Goal: Task Accomplishment & Management: Use online tool/utility

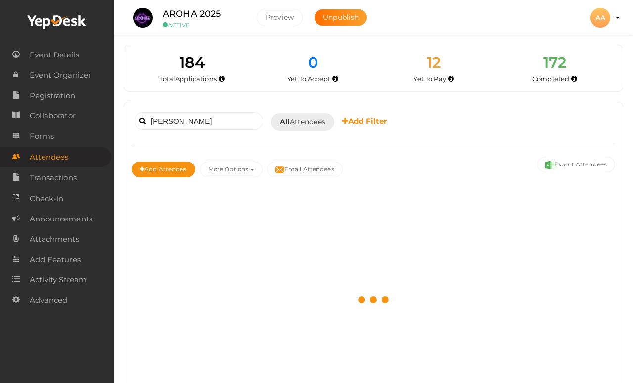
scroll to position [70, 0]
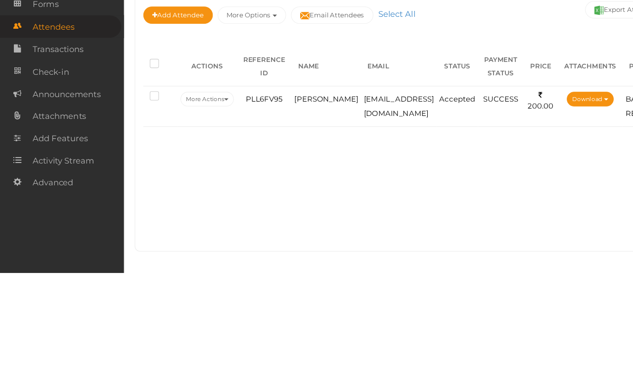
click at [358, 219] on span "[EMAIL_ADDRESS][DOMAIN_NAME]" at bounding box center [366, 229] width 64 height 21
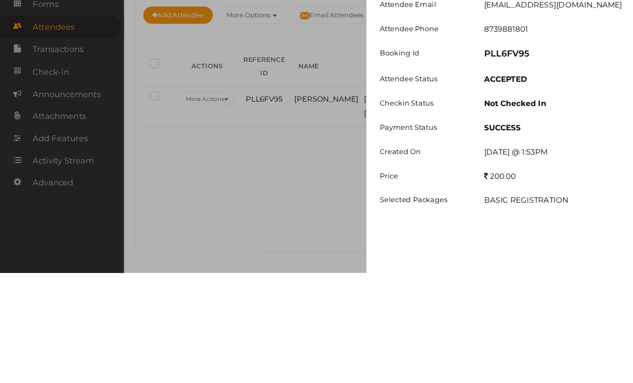
scroll to position [57, 0]
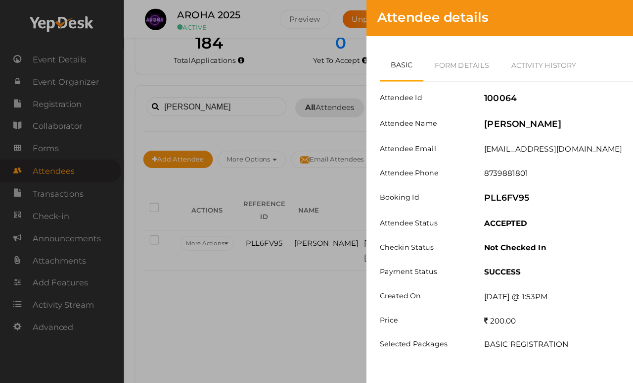
click at [439, 62] on link "Form Details" at bounding box center [424, 60] width 71 height 29
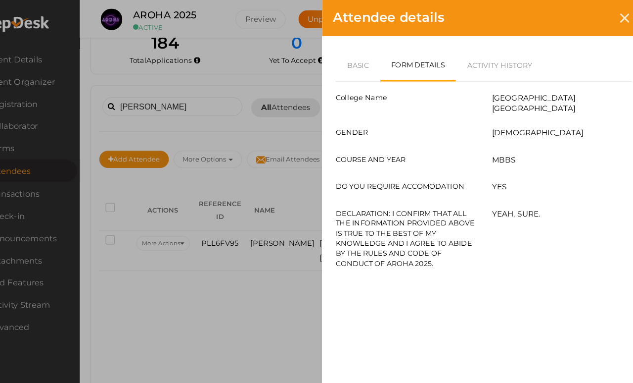
click at [349, 55] on link "Basic" at bounding box center [369, 60] width 41 height 29
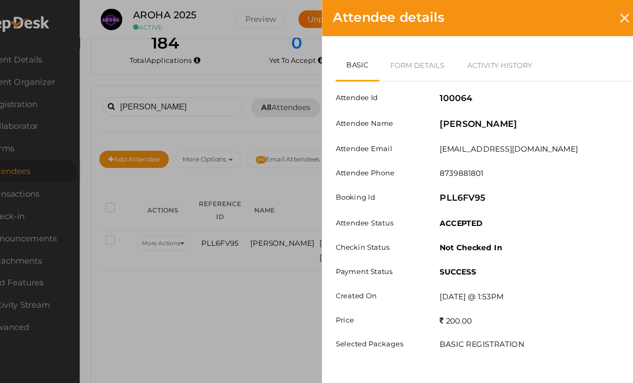
scroll to position [56, 0]
click at [610, 15] on icon at bounding box center [614, 16] width 8 height 8
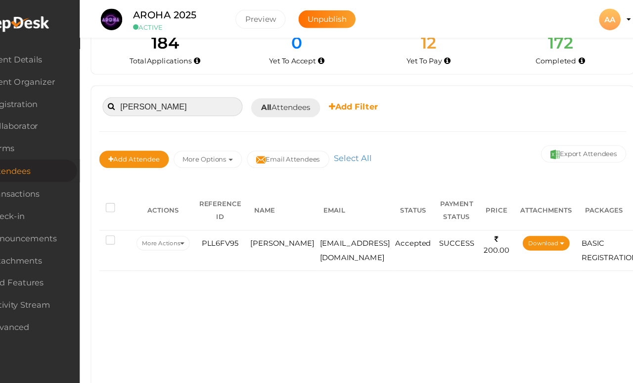
click at [189, 89] on input "[PERSON_NAME]" at bounding box center [199, 97] width 129 height 17
type input "H"
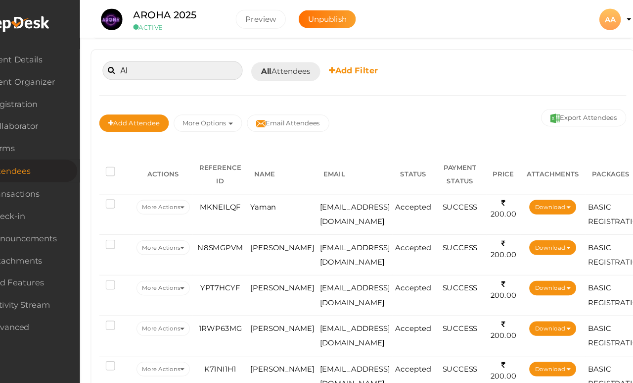
type input "A"
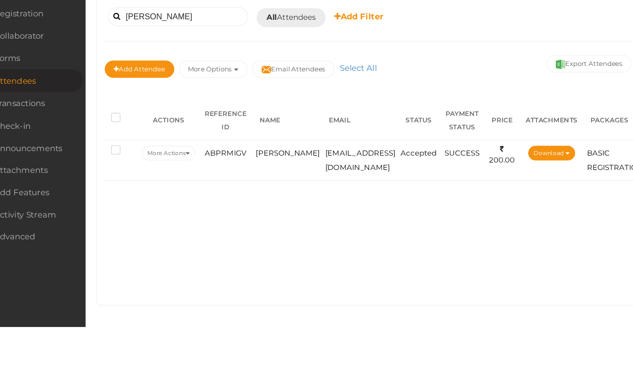
click at [334, 219] on span "[EMAIL_ADDRESS][DOMAIN_NAME]" at bounding box center [366, 229] width 64 height 21
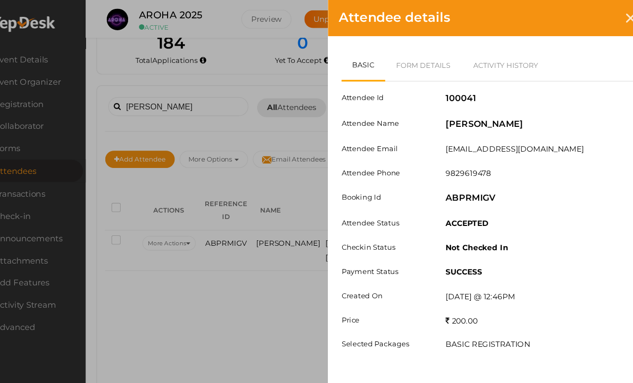
click at [408, 60] on link "Form Details" at bounding box center [424, 60] width 71 height 29
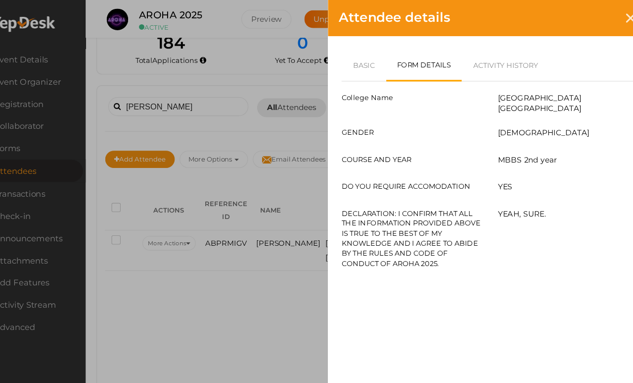
click at [349, 57] on link "Basic" at bounding box center [369, 60] width 41 height 29
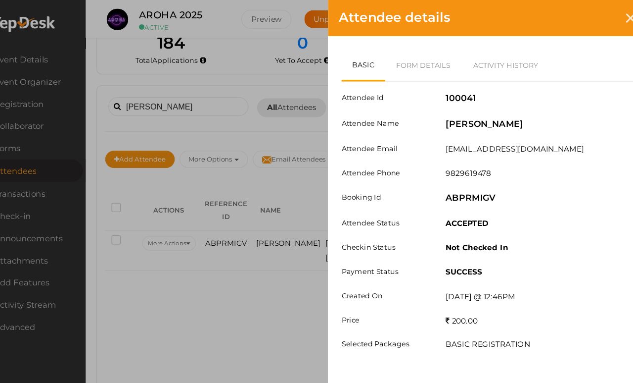
click at [605, 18] on div at bounding box center [614, 16] width 18 height 18
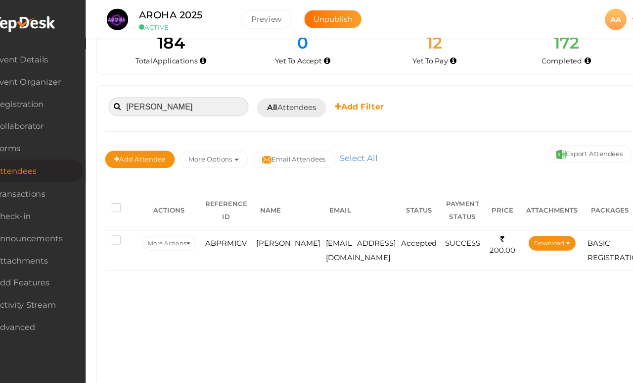
click at [184, 89] on input "[PERSON_NAME]" at bounding box center [199, 97] width 129 height 17
type input "V"
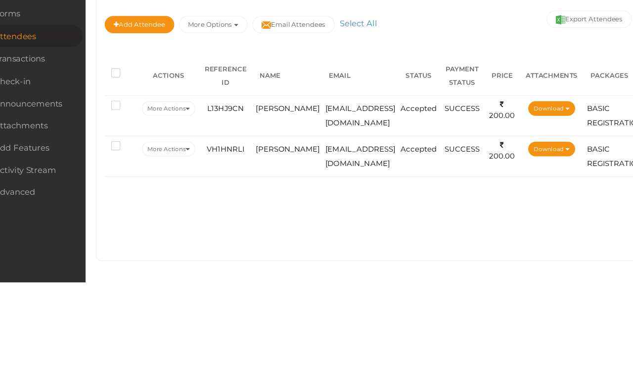
click at [332, 248] on td "[EMAIL_ADDRESS][DOMAIN_NAME]" at bounding box center [366, 266] width 69 height 37
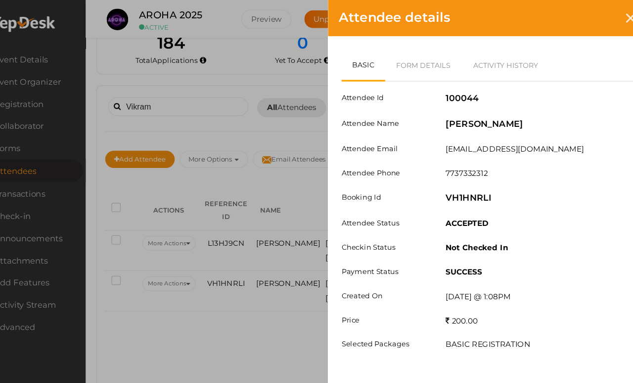
click at [392, 63] on link "Form Details" at bounding box center [424, 60] width 71 height 29
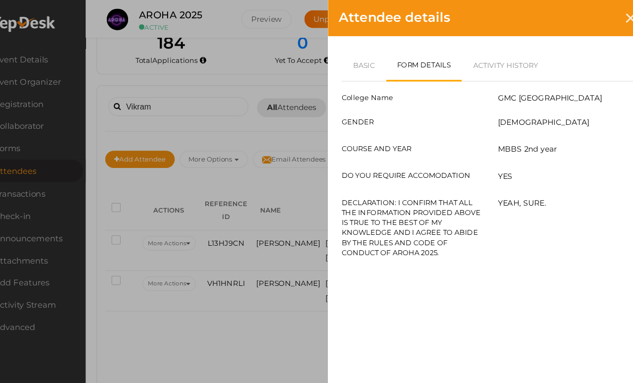
click at [349, 62] on link "Basic" at bounding box center [369, 60] width 41 height 29
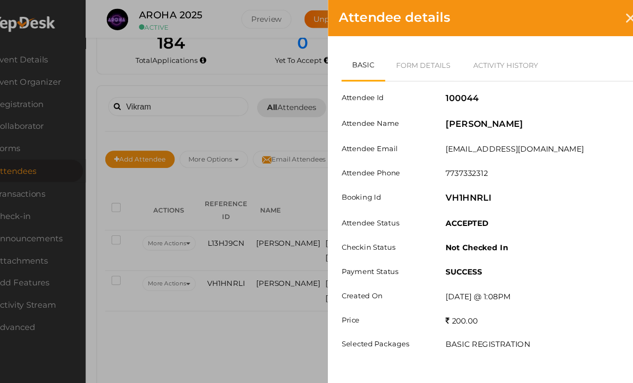
click at [571, 22] on div "Attendee details" at bounding box center [485, 16] width 297 height 33
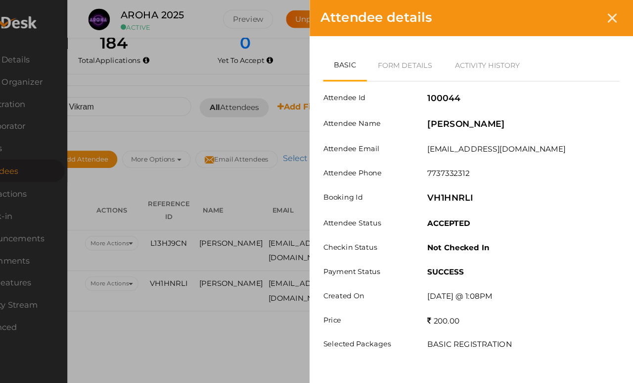
click at [610, 15] on icon at bounding box center [614, 16] width 8 height 8
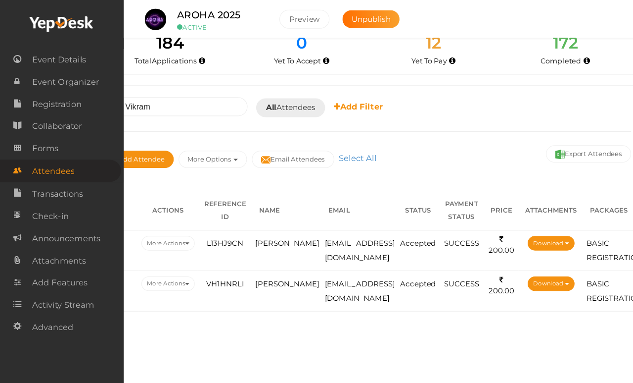
scroll to position [57, 9]
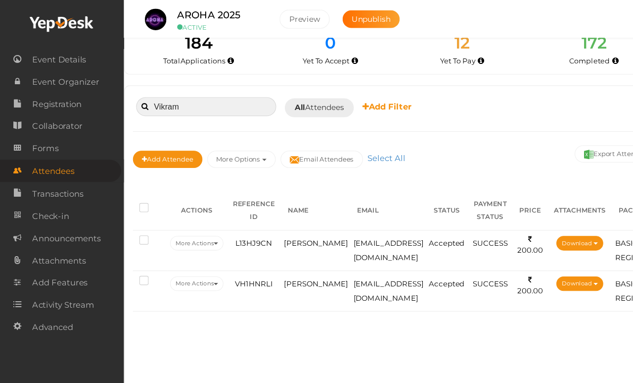
click at [210, 89] on input "Vikram" at bounding box center [189, 97] width 129 height 17
type input "V"
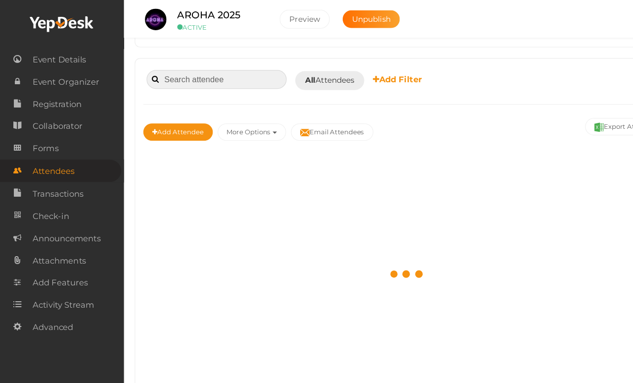
scroll to position [57, 0]
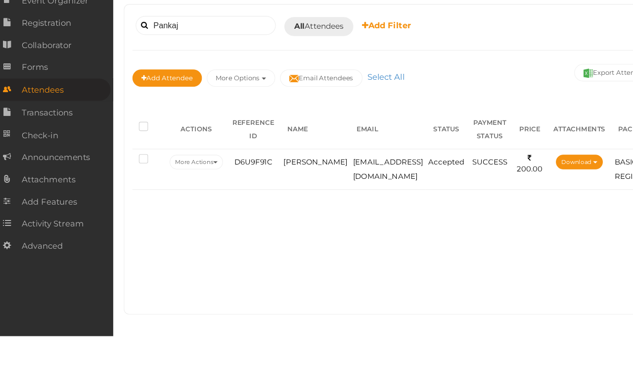
click at [332, 211] on td "[EMAIL_ADDRESS][DOMAIN_NAME]" at bounding box center [366, 229] width 69 height 37
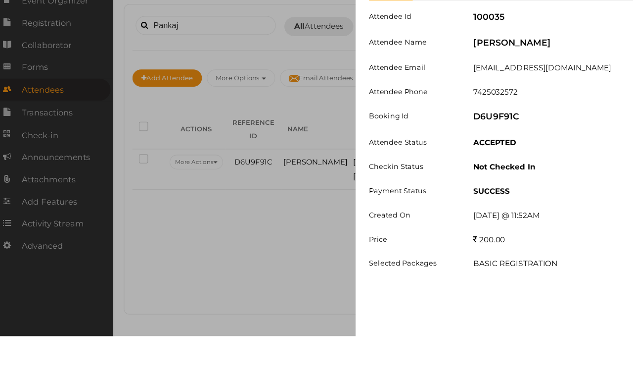
scroll to position [57, 0]
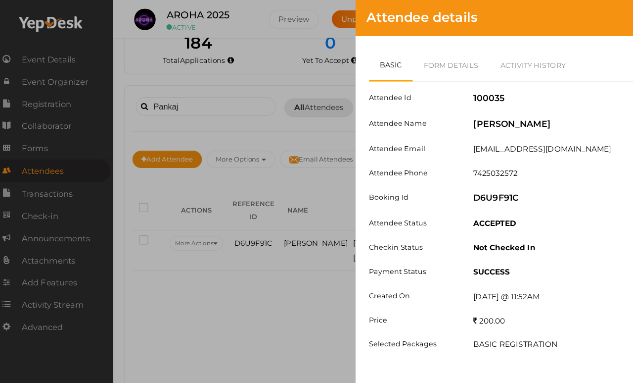
click at [419, 53] on link "Form Details" at bounding box center [424, 60] width 71 height 29
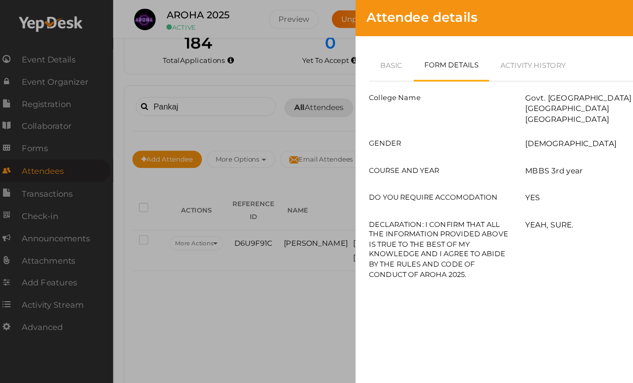
click at [362, 63] on link "Basic" at bounding box center [369, 60] width 41 height 29
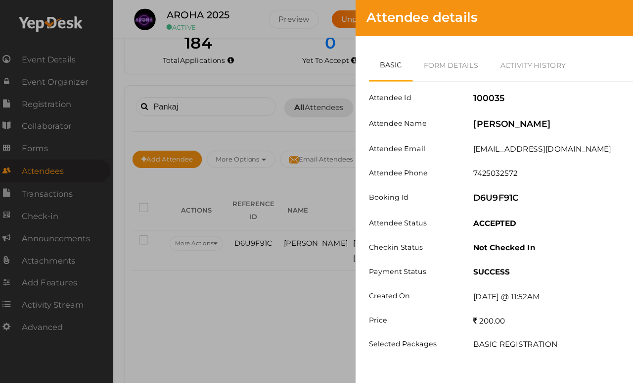
click at [550, 18] on div "Attendee details" at bounding box center [485, 16] width 297 height 33
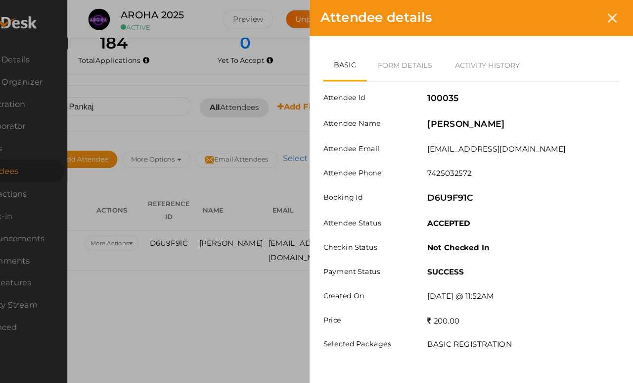
click at [610, 18] on icon at bounding box center [614, 16] width 8 height 8
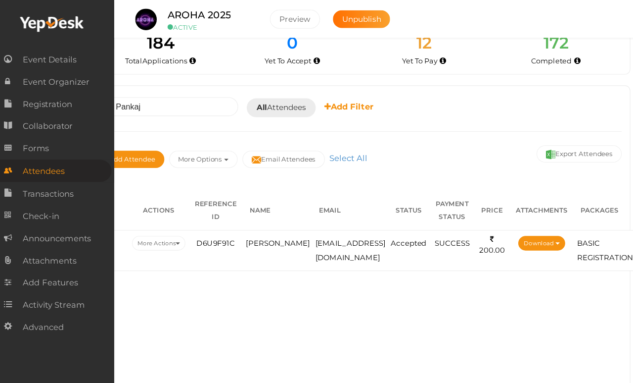
scroll to position [57, 0]
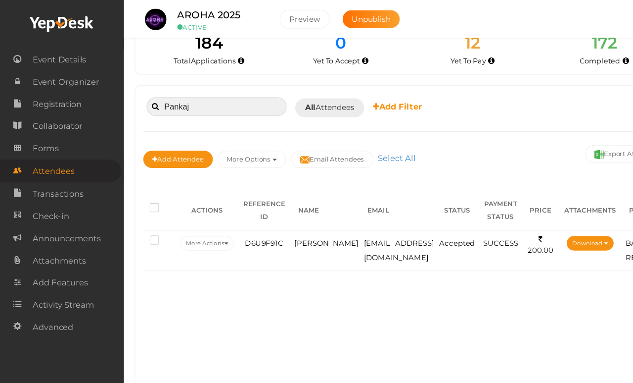
click at [221, 89] on input "Pankaj" at bounding box center [199, 97] width 129 height 17
type input "P"
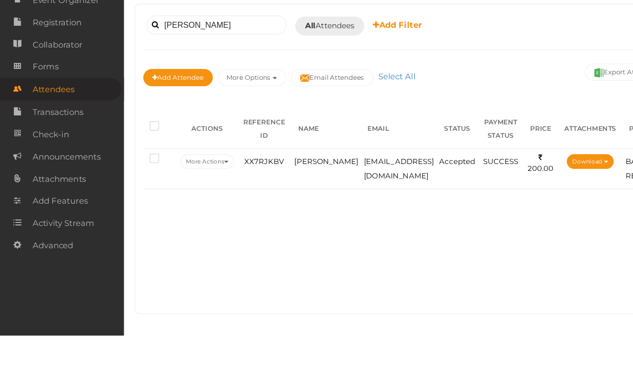
click at [364, 211] on td "[EMAIL_ADDRESS][DOMAIN_NAME]" at bounding box center [366, 229] width 69 height 37
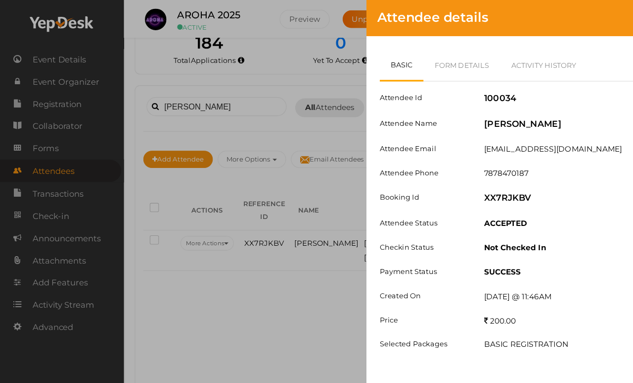
click at [442, 69] on link "Form Details" at bounding box center [424, 60] width 71 height 29
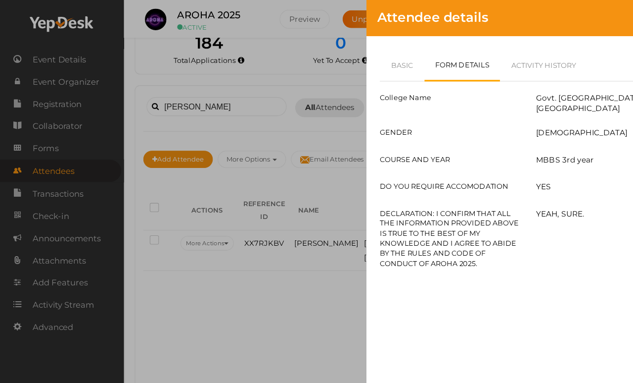
click at [377, 57] on link "Basic" at bounding box center [369, 60] width 41 height 29
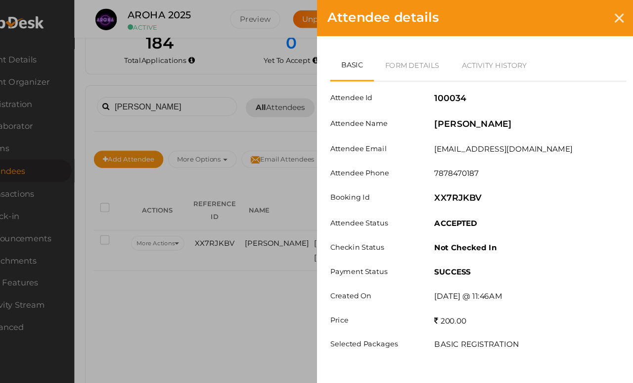
click at [610, 12] on icon at bounding box center [614, 16] width 8 height 8
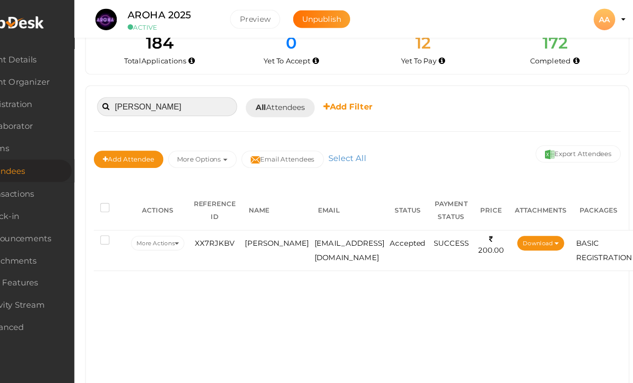
click at [176, 89] on input "[PERSON_NAME]" at bounding box center [199, 97] width 129 height 17
type input "M"
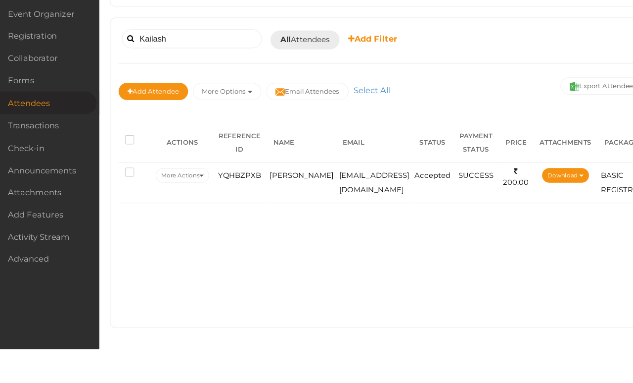
click at [332, 211] on td "[EMAIL_ADDRESS][DOMAIN_NAME]" at bounding box center [366, 229] width 69 height 37
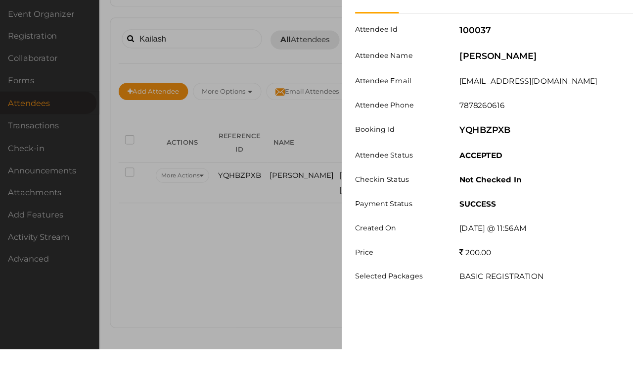
scroll to position [57, 0]
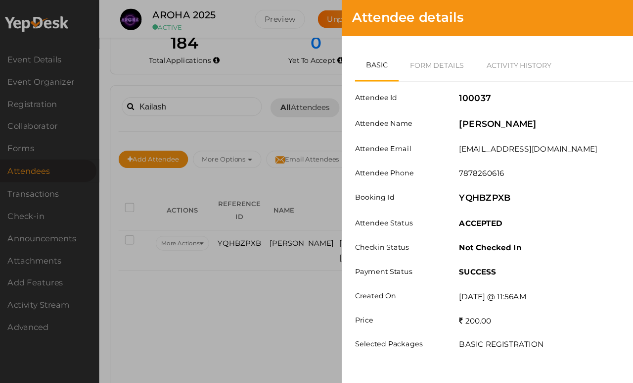
click at [411, 61] on link "Form Details" at bounding box center [424, 60] width 71 height 29
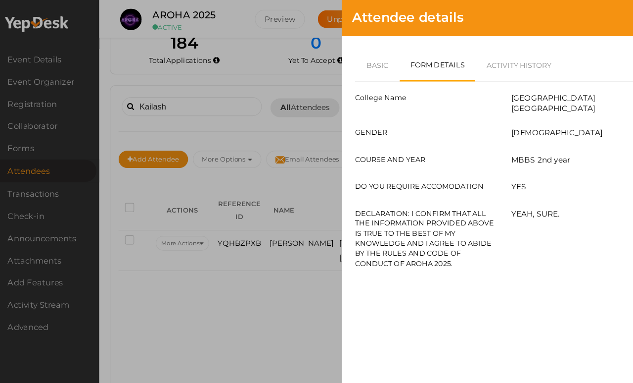
click at [349, 60] on link "Basic" at bounding box center [369, 60] width 41 height 29
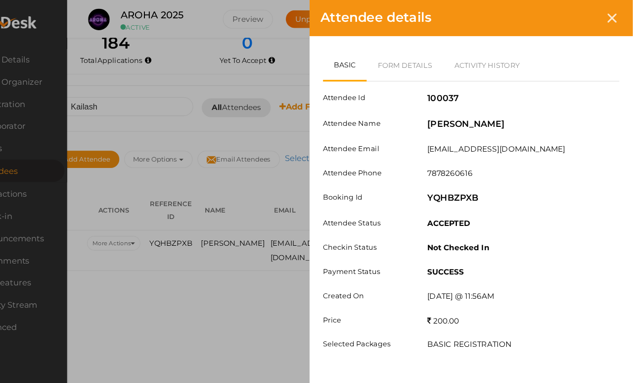
scroll to position [57, 49]
click at [575, 12] on div "Attendee details" at bounding box center [485, 16] width 297 height 33
click at [610, 13] on icon at bounding box center [614, 16] width 8 height 8
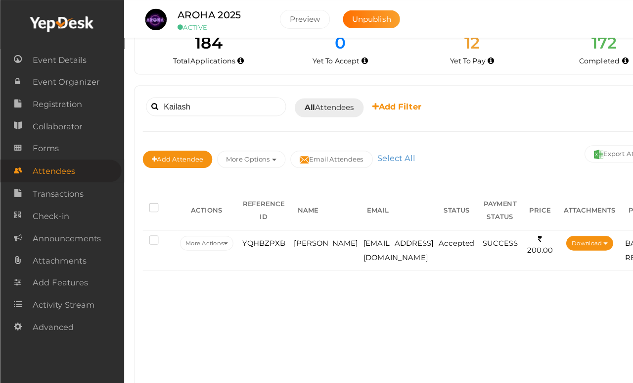
scroll to position [41, 0]
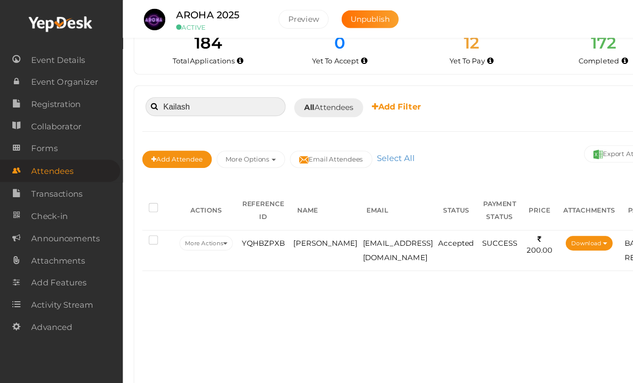
click at [223, 89] on input "Kailash" at bounding box center [199, 97] width 129 height 17
type input "K"
type input "Alok"
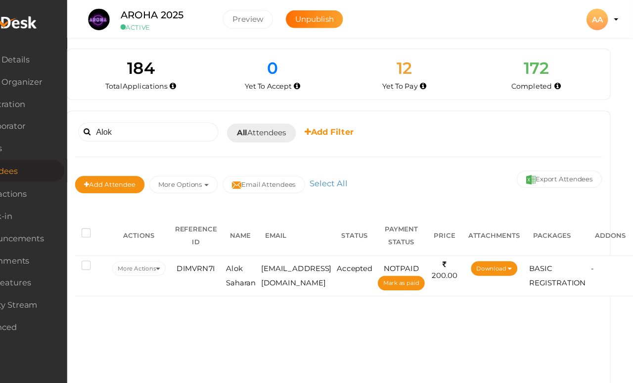
scroll to position [0, 46]
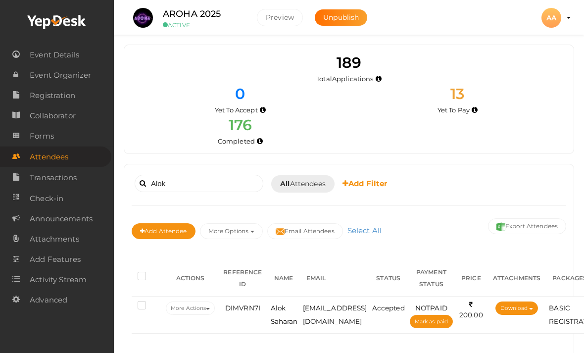
scroll to position [86, 2]
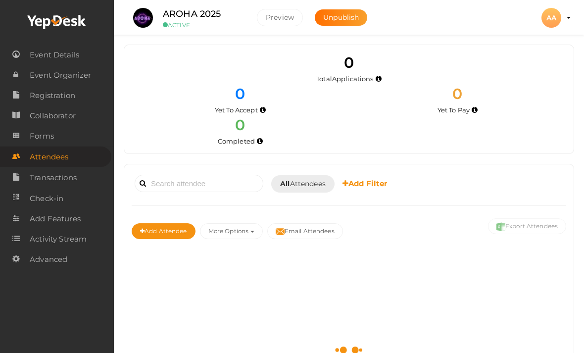
scroll to position [0, 2]
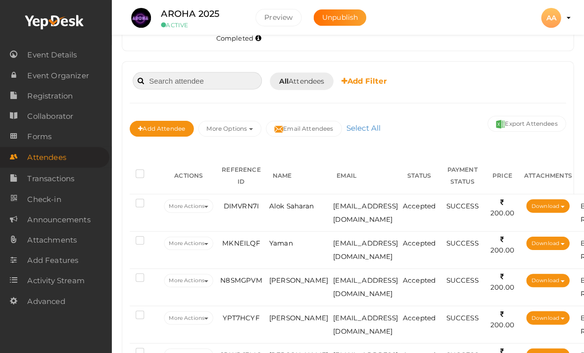
click at [213, 81] on input at bounding box center [199, 80] width 129 height 17
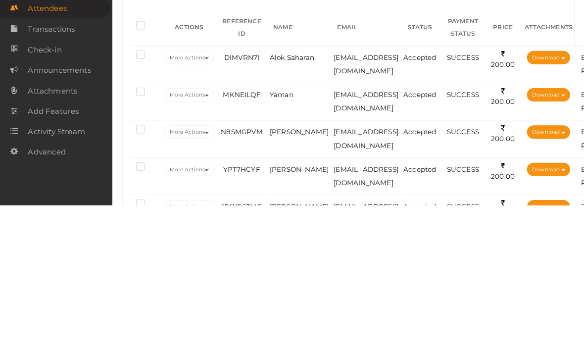
scroll to position [102, 2]
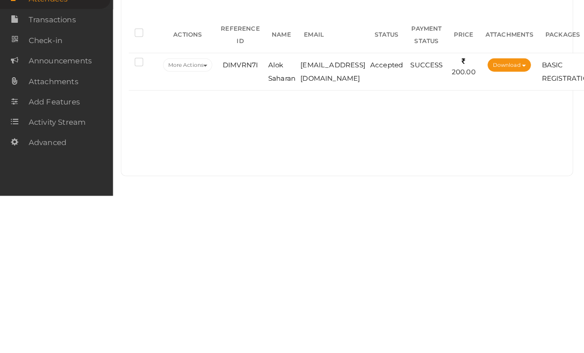
click at [445, 216] on div "SUCCESS" at bounding box center [426, 222] width 37 height 13
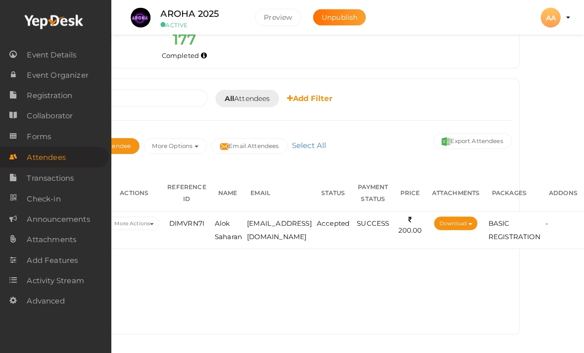
scroll to position [86, 88]
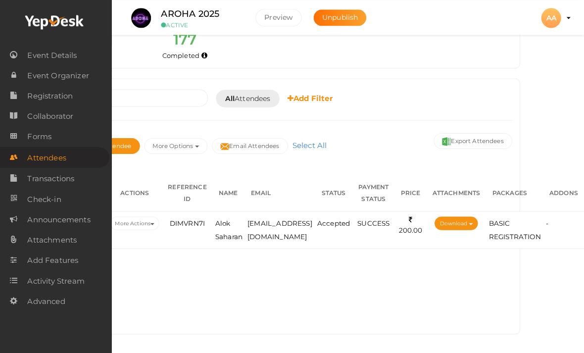
click at [378, 216] on div "SUCCESS" at bounding box center [374, 222] width 37 height 13
click at [546, 243] on td "-" at bounding box center [563, 229] width 41 height 37
click at [531, 226] on li "BASIC REGISTRATION" at bounding box center [515, 229] width 52 height 27
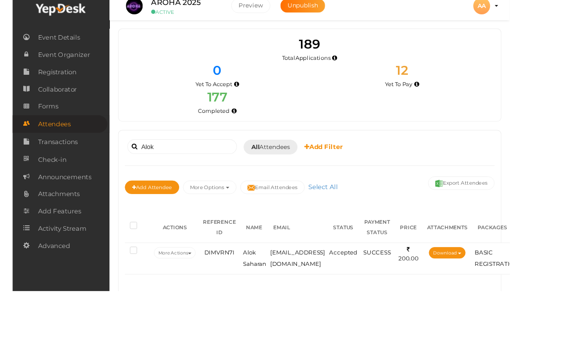
scroll to position [11, 0]
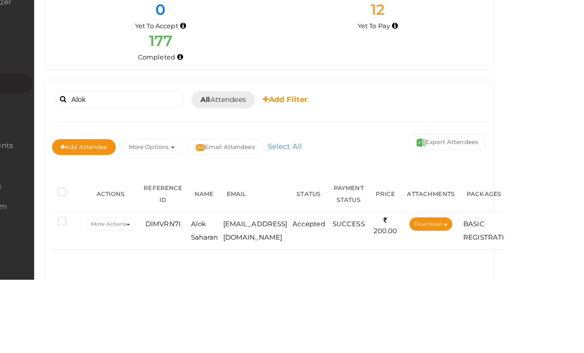
click at [303, 293] on span "[EMAIL_ADDRESS][DOMAIN_NAME]" at bounding box center [335, 303] width 64 height 21
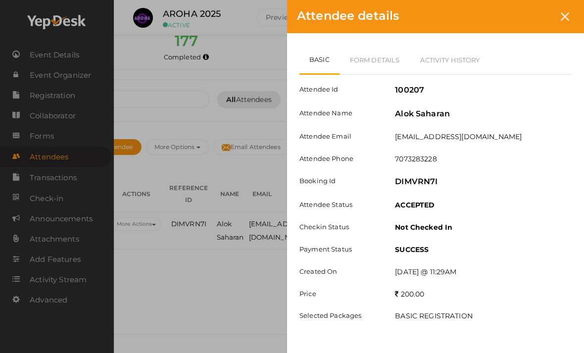
click at [375, 58] on link "Form Details" at bounding box center [374, 60] width 71 height 29
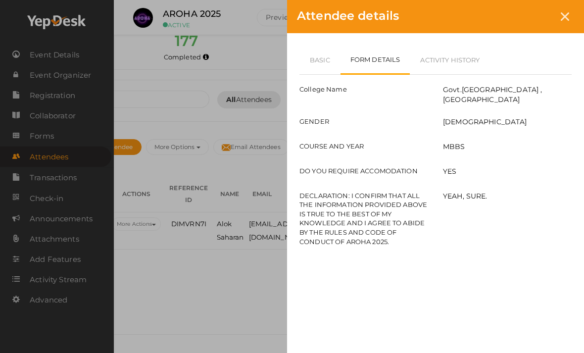
click at [311, 66] on link "Basic" at bounding box center [319, 60] width 41 height 29
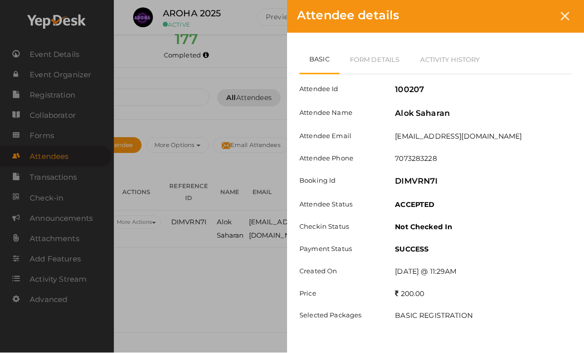
scroll to position [116, 80]
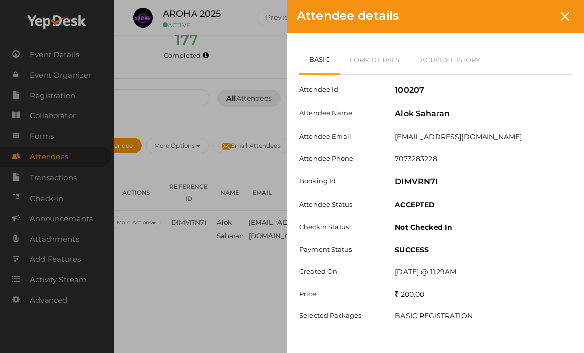
click at [565, 24] on div at bounding box center [565, 16] width 18 height 18
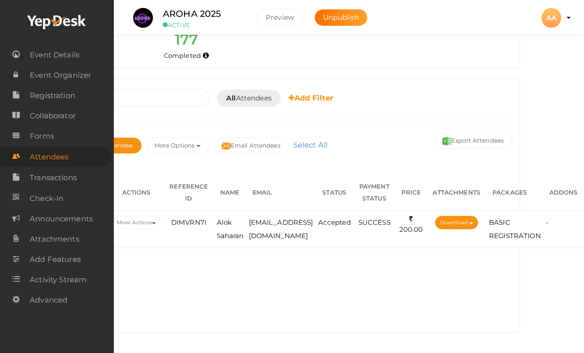
scroll to position [116, 0]
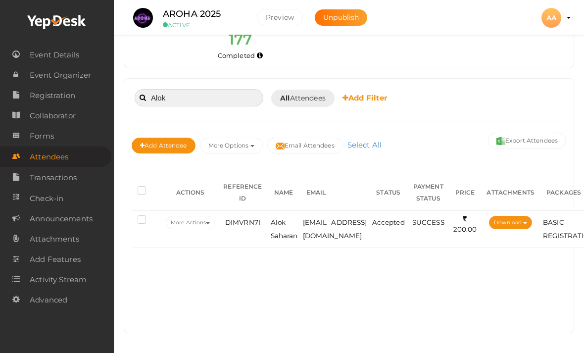
click at [221, 89] on input "Alok" at bounding box center [199, 97] width 129 height 17
type input "A"
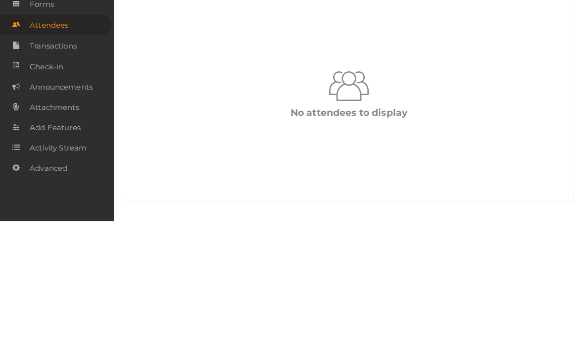
scroll to position [109, 0]
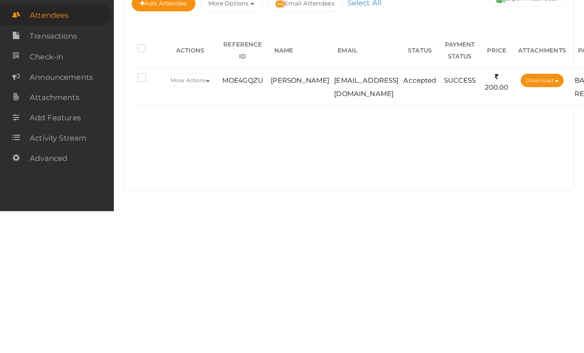
click at [464, 211] on td "SUCCESS" at bounding box center [460, 229] width 42 height 37
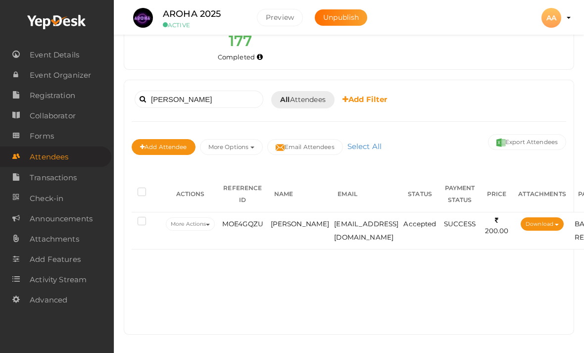
click at [401, 226] on td "[EMAIL_ADDRESS][DOMAIN_NAME]" at bounding box center [366, 230] width 69 height 37
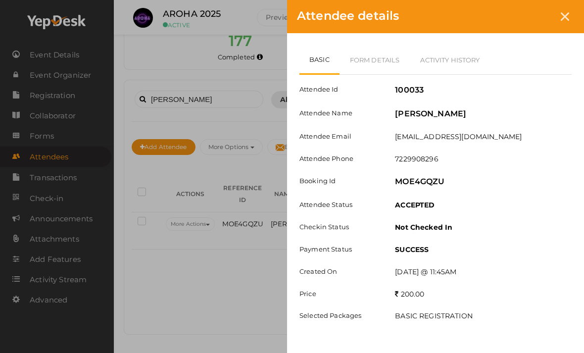
click at [389, 64] on link "Form Details" at bounding box center [374, 60] width 71 height 29
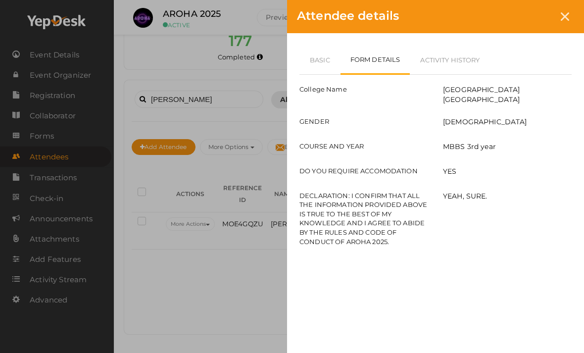
click at [325, 60] on link "Basic" at bounding box center [319, 60] width 41 height 29
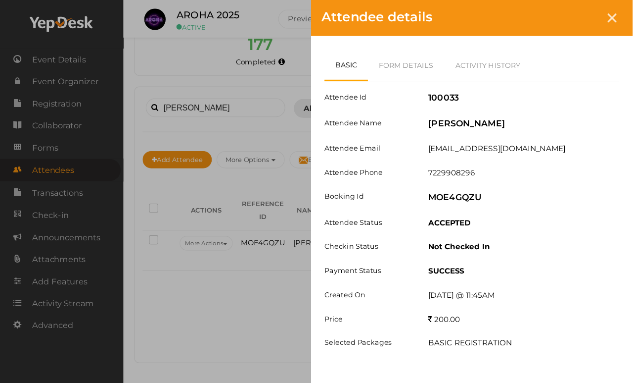
scroll to position [23, 0]
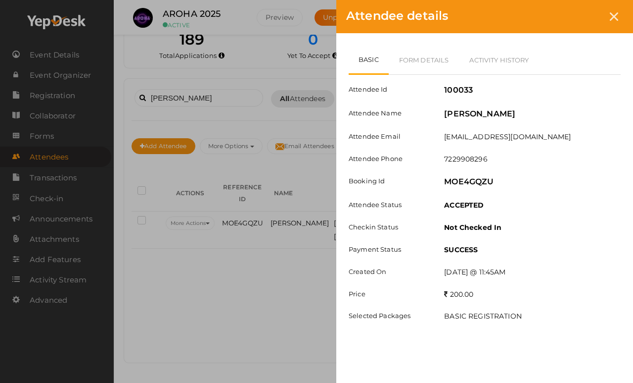
click at [271, 214] on div "Attendee details Basic Form Details Activity History Attendee Id 100033 Attende…" at bounding box center [316, 191] width 633 height 383
click at [583, 8] on div at bounding box center [614, 16] width 18 height 18
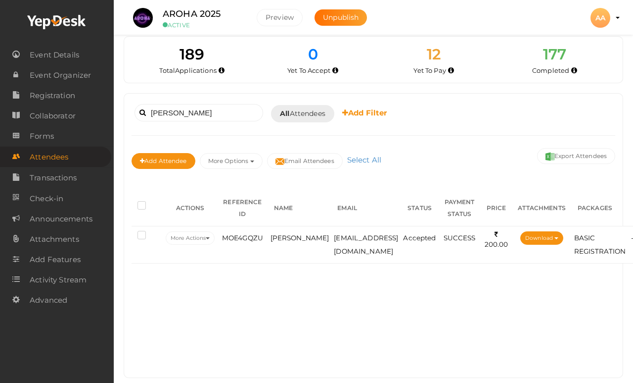
scroll to position [0, 0]
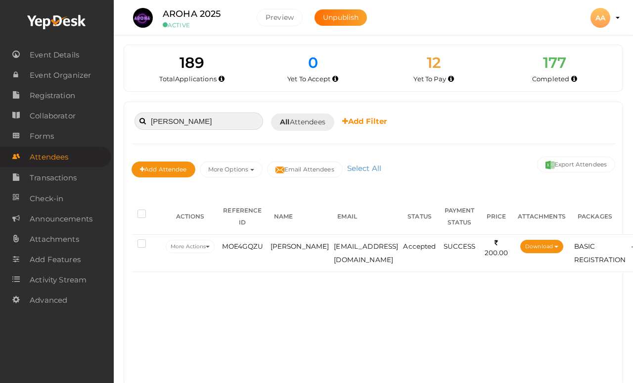
click at [239, 115] on input "[PERSON_NAME]" at bounding box center [199, 120] width 129 height 17
click at [236, 113] on input "[PERSON_NAME]" at bounding box center [199, 120] width 129 height 17
click at [238, 124] on input "[PERSON_NAME]" at bounding box center [199, 120] width 129 height 17
type input "L"
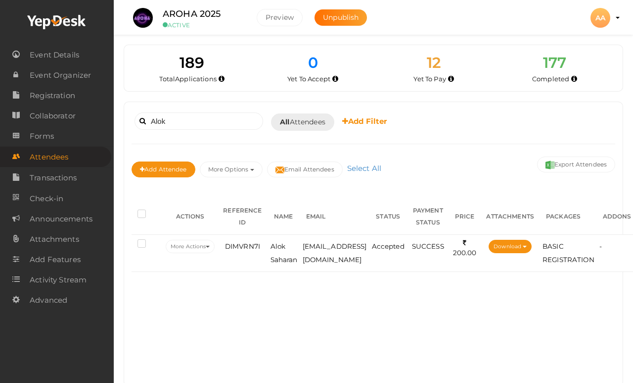
click at [281, 260] on span "Alok Saharan" at bounding box center [284, 252] width 27 height 21
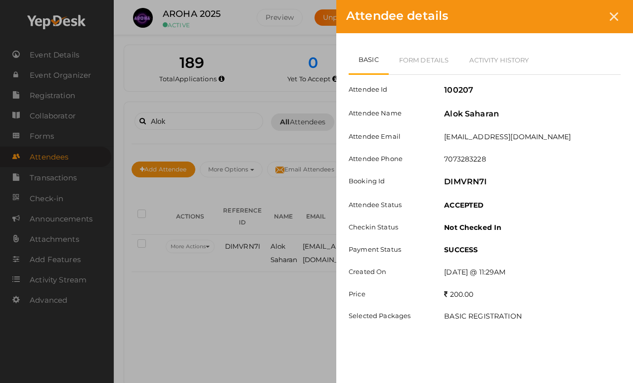
click at [403, 55] on link "Form Details" at bounding box center [424, 60] width 71 height 29
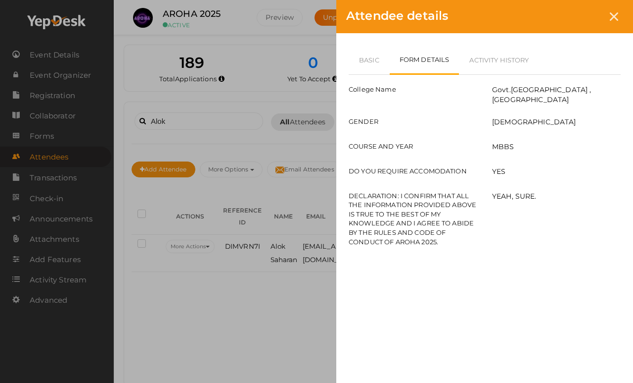
click at [363, 54] on link "Basic" at bounding box center [369, 60] width 41 height 29
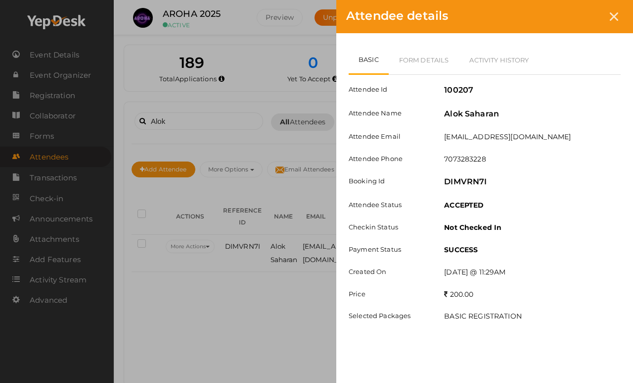
click at [583, 21] on div at bounding box center [614, 16] width 18 height 18
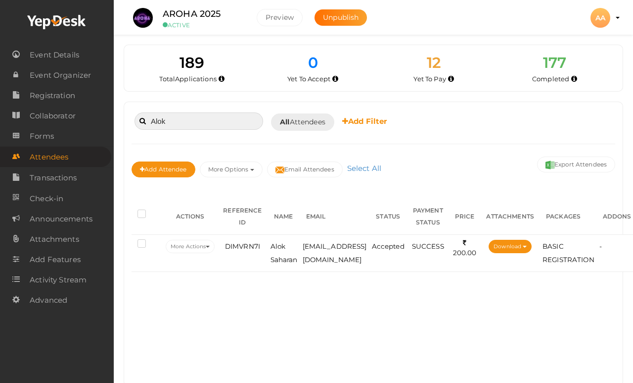
click at [193, 121] on input "Alok" at bounding box center [199, 120] width 129 height 17
type input "A"
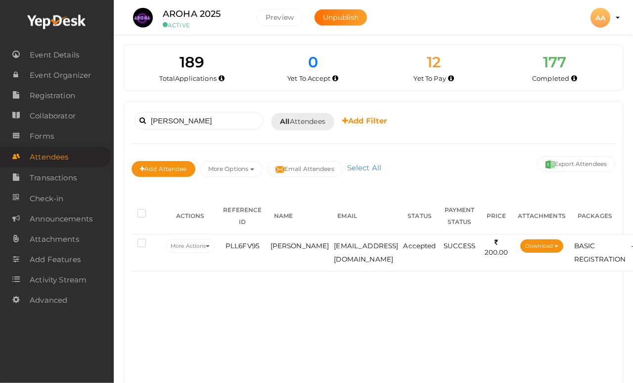
click at [401, 254] on td "[EMAIL_ADDRESS][DOMAIN_NAME]" at bounding box center [366, 252] width 69 height 37
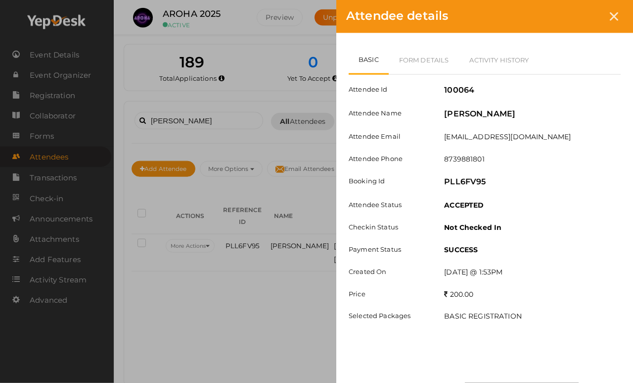
scroll to position [1, 0]
click at [433, 60] on link "Form Details" at bounding box center [424, 60] width 71 height 29
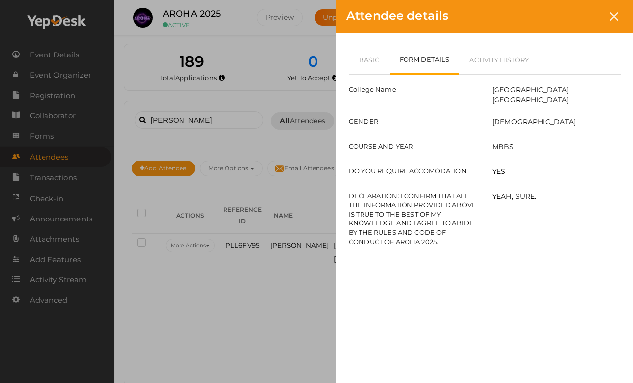
click at [373, 58] on link "Basic" at bounding box center [369, 60] width 41 height 29
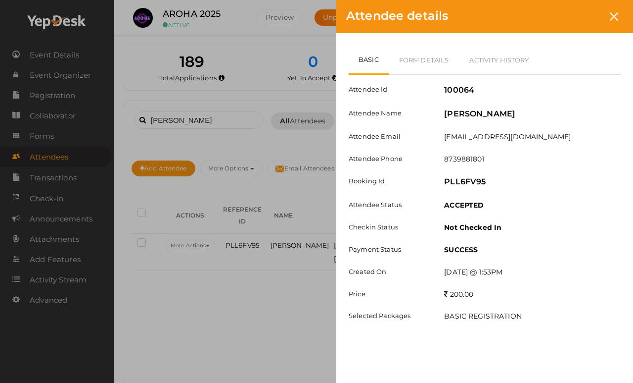
click at [583, 18] on div at bounding box center [614, 16] width 18 height 18
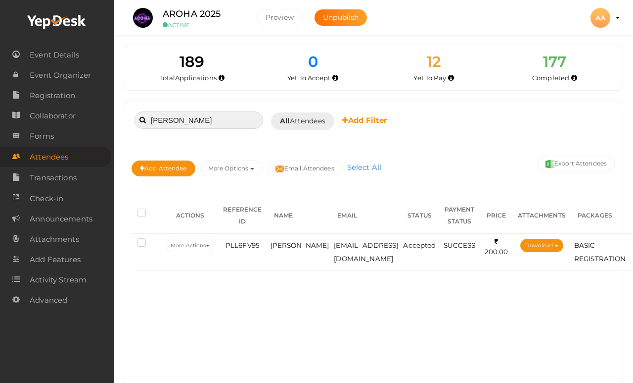
click at [206, 119] on input "[PERSON_NAME]" at bounding box center [199, 119] width 129 height 17
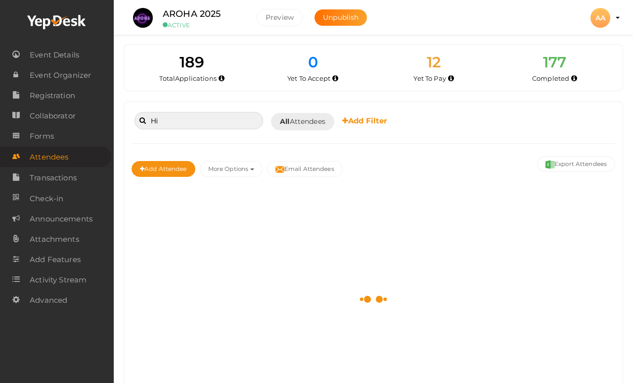
type input "H"
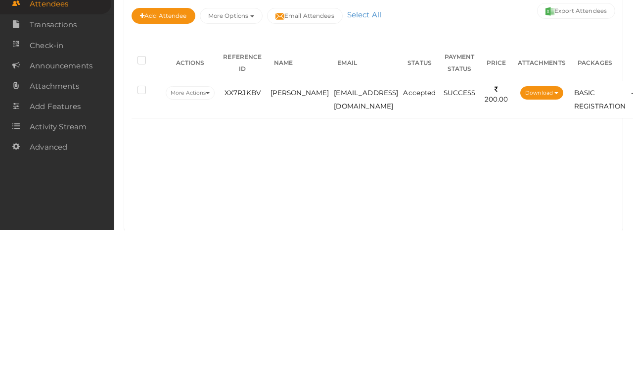
click at [396, 234] on td "[EMAIL_ADDRESS][DOMAIN_NAME]" at bounding box center [366, 252] width 69 height 37
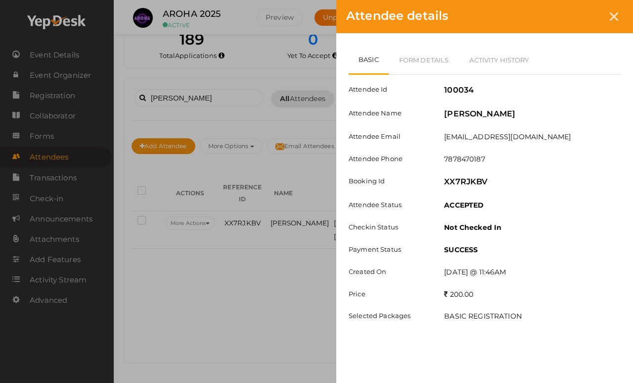
click at [583, 13] on div at bounding box center [614, 16] width 18 height 18
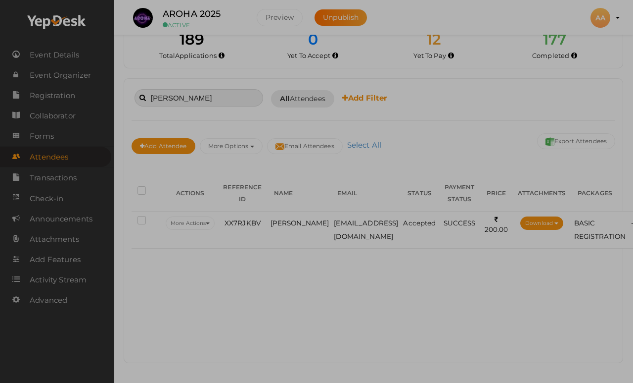
click at [246, 98] on input "[PERSON_NAME]" at bounding box center [199, 97] width 129 height 17
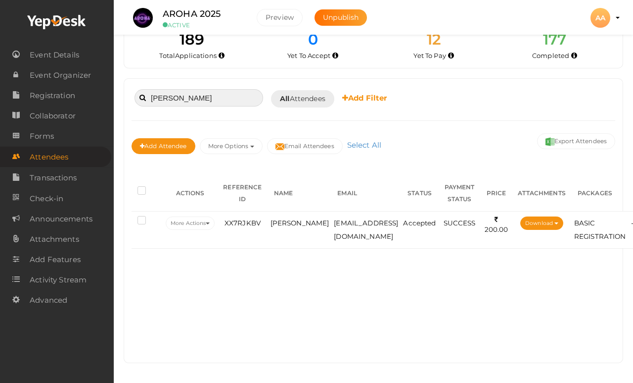
scroll to position [23, 0]
type input "M"
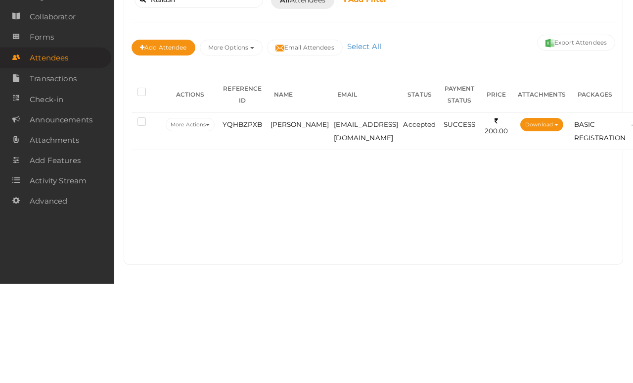
click at [352, 211] on td "[EMAIL_ADDRESS][DOMAIN_NAME]" at bounding box center [366, 229] width 69 height 37
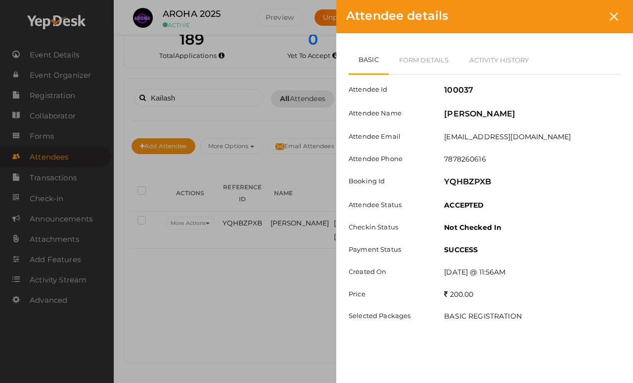
click at [435, 62] on link "Form Details" at bounding box center [424, 60] width 71 height 29
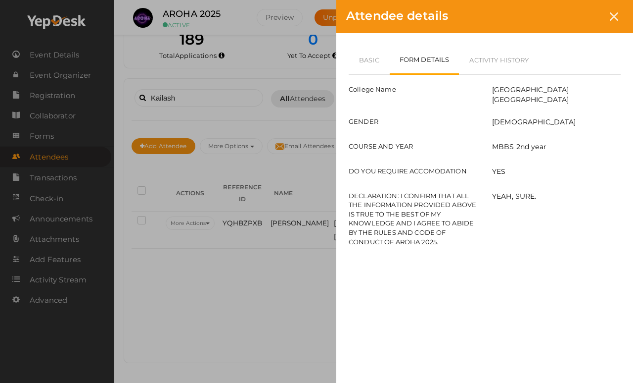
click at [374, 57] on link "Basic" at bounding box center [369, 60] width 41 height 29
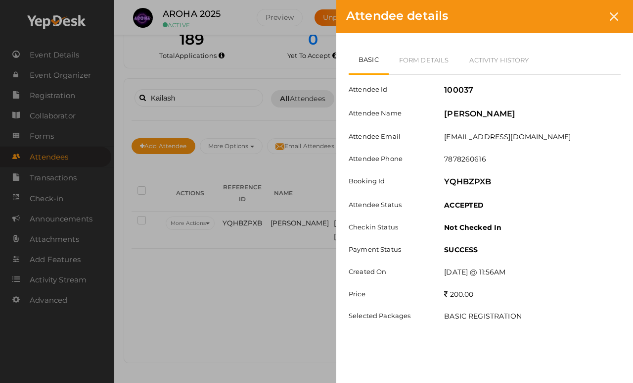
click at [583, 9] on div at bounding box center [614, 16] width 18 height 18
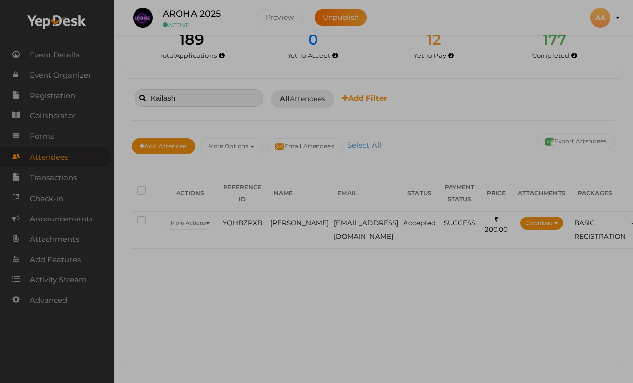
click at [217, 105] on input "Kailash" at bounding box center [199, 97] width 129 height 17
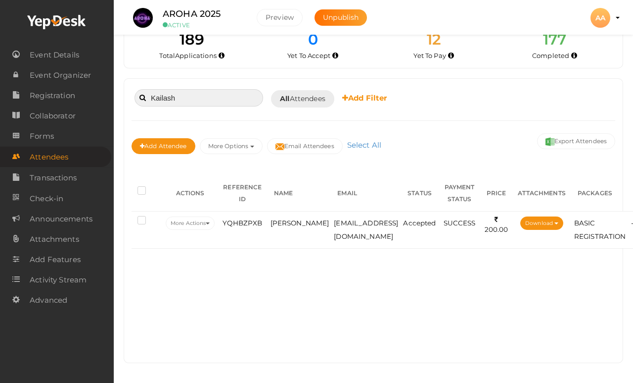
scroll to position [23, 0]
type input "K"
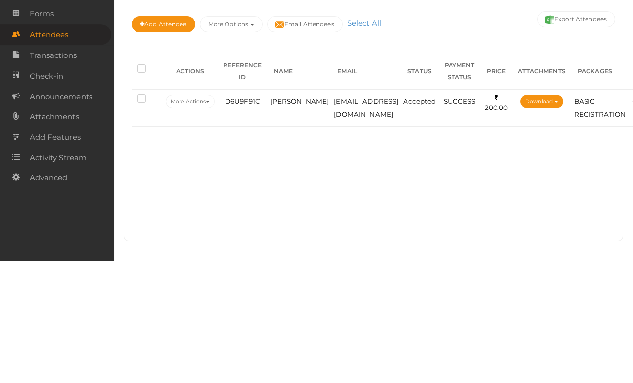
click at [356, 211] on td "[EMAIL_ADDRESS][DOMAIN_NAME]" at bounding box center [366, 229] width 69 height 37
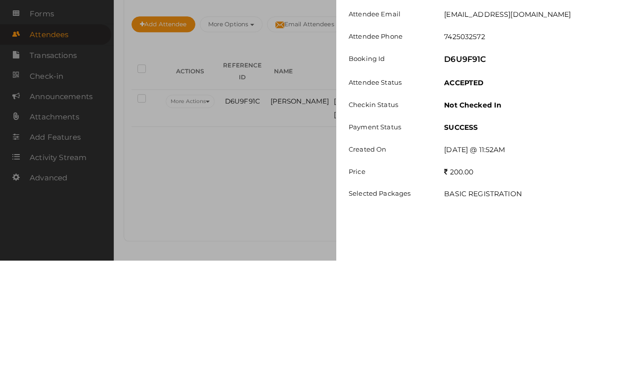
scroll to position [23, 0]
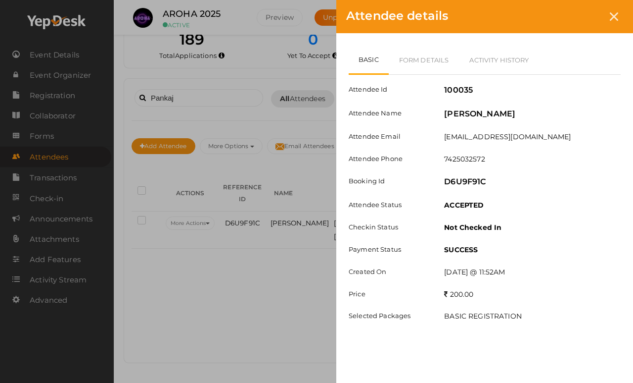
click at [442, 55] on link "Form Details" at bounding box center [424, 60] width 71 height 29
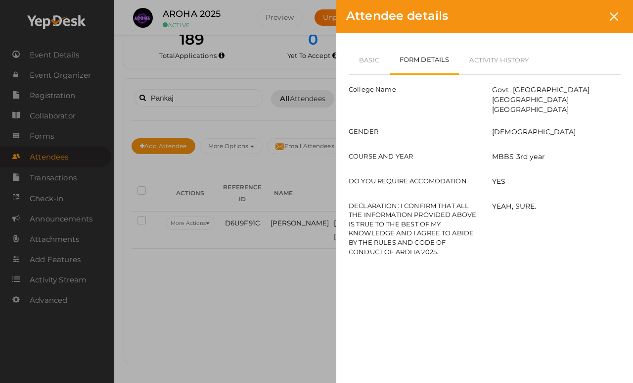
click at [379, 63] on link "Basic" at bounding box center [369, 60] width 41 height 29
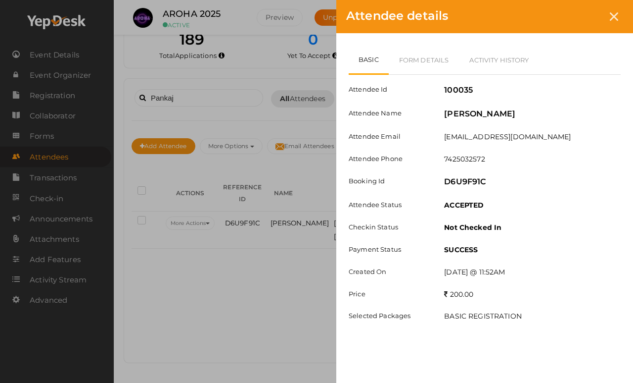
click at [583, 22] on div at bounding box center [614, 16] width 18 height 18
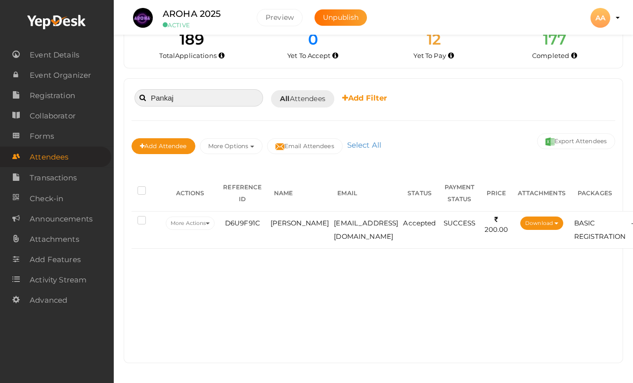
click at [232, 93] on input "Pankaj" at bounding box center [199, 97] width 129 height 17
click at [241, 94] on input "Pankaj" at bounding box center [199, 98] width 129 height 17
type input "P"
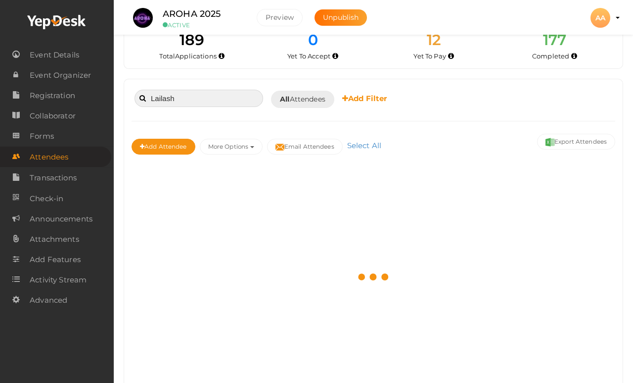
click at [148, 98] on input "Lailash" at bounding box center [199, 98] width 129 height 17
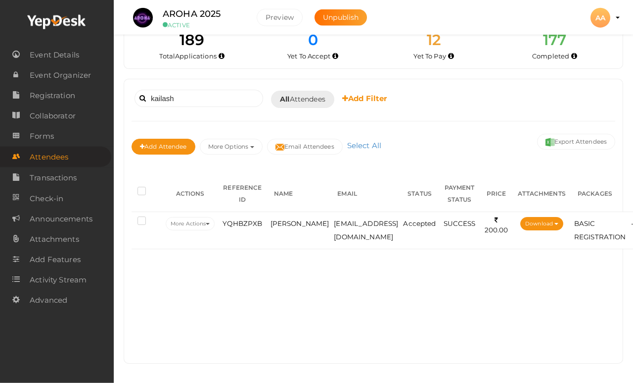
click at [281, 231] on td "[PERSON_NAME]" at bounding box center [300, 229] width 64 height 37
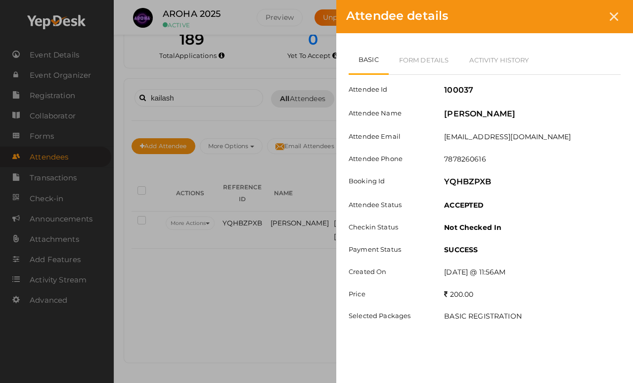
click at [583, 17] on icon at bounding box center [614, 16] width 8 height 8
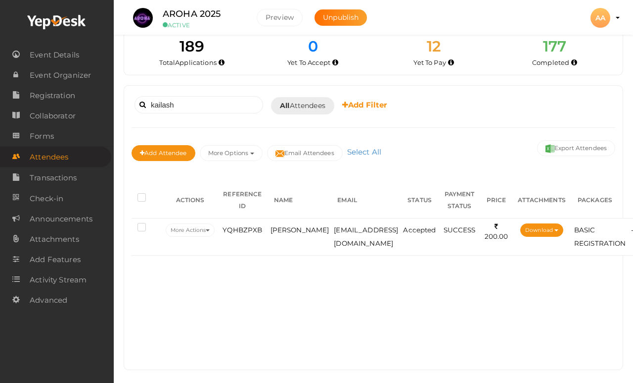
scroll to position [10, 0]
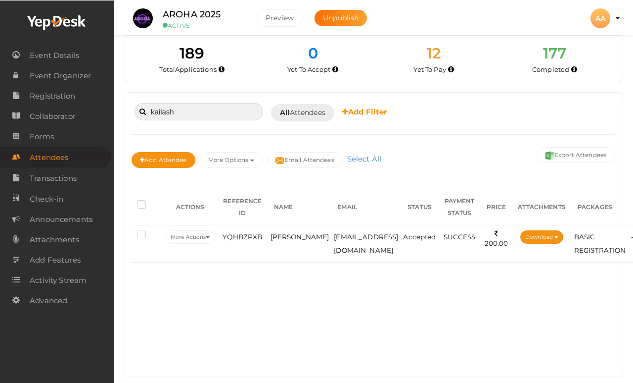
click at [237, 109] on input "kailash" at bounding box center [199, 110] width 129 height 17
type input "k"
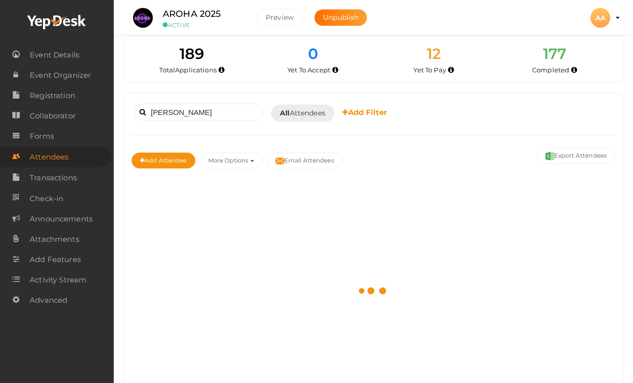
scroll to position [9, 0]
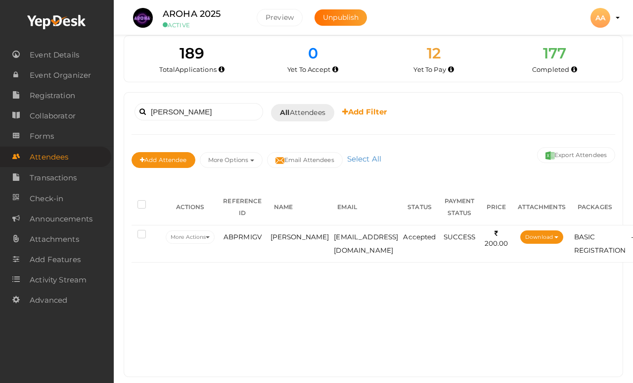
click at [287, 237] on span "[PERSON_NAME]" at bounding box center [300, 237] width 59 height 8
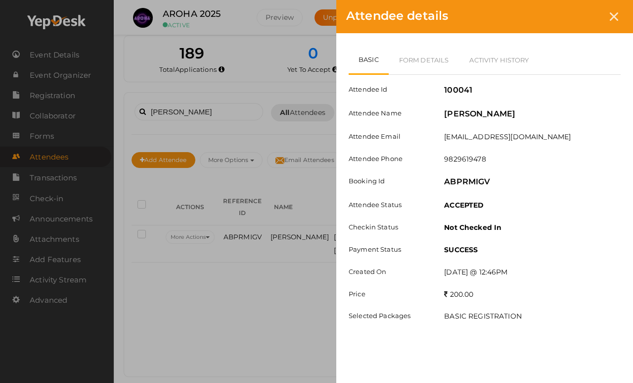
click at [583, 21] on div at bounding box center [614, 16] width 18 height 18
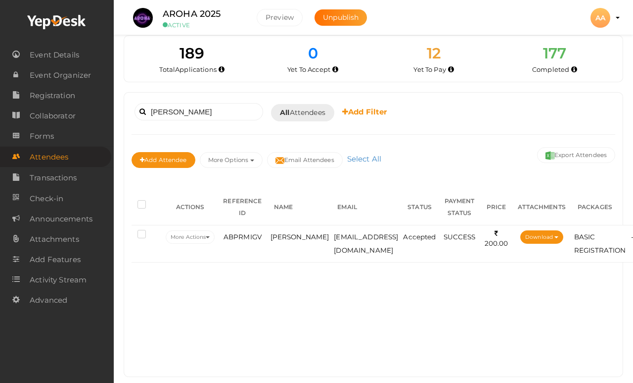
click at [281, 241] on span "[PERSON_NAME]" at bounding box center [300, 237] width 59 height 8
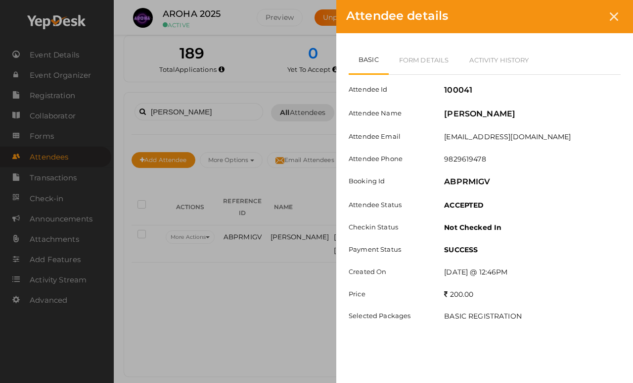
click at [583, 13] on div at bounding box center [614, 16] width 18 height 18
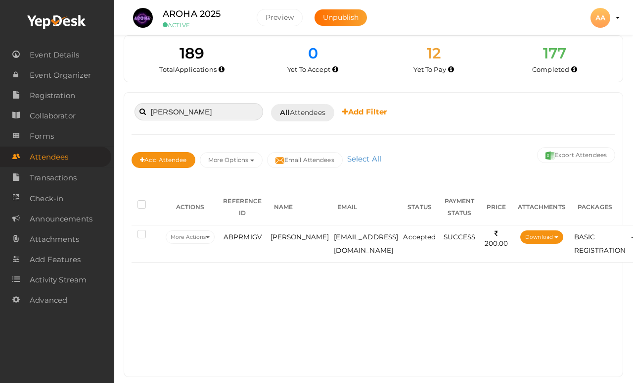
click at [225, 111] on input "[PERSON_NAME]" at bounding box center [199, 111] width 129 height 17
type input "V"
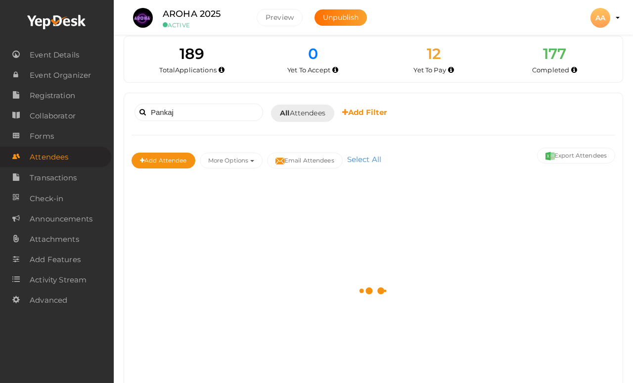
scroll to position [9, 0]
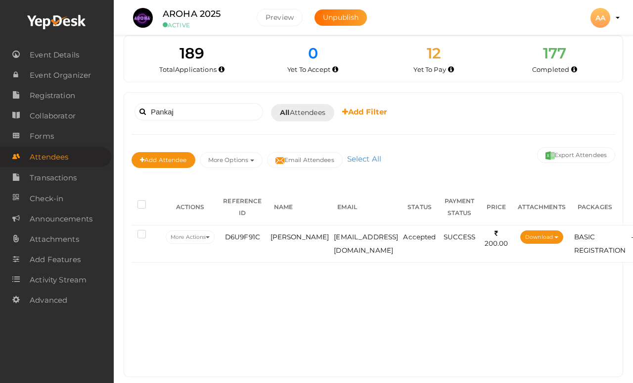
click at [294, 245] on td "[PERSON_NAME]" at bounding box center [300, 243] width 64 height 37
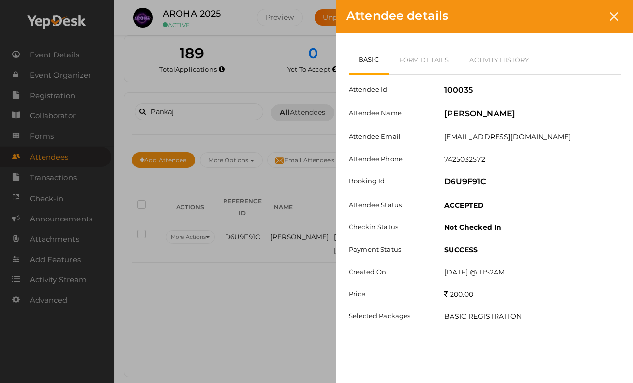
click at [583, 26] on div "Attendee details" at bounding box center [485, 16] width 297 height 33
click at [583, 17] on icon at bounding box center [614, 16] width 8 height 8
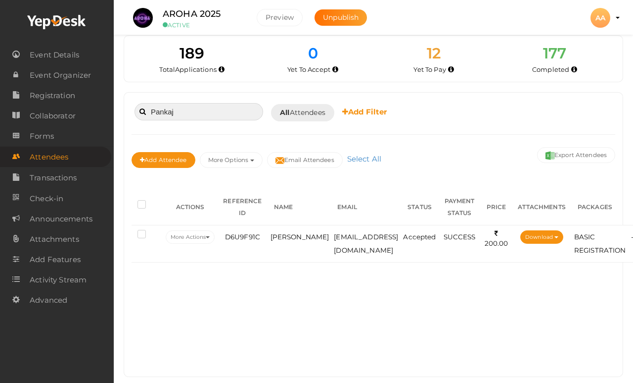
click at [243, 106] on input "Pankaj" at bounding box center [199, 111] width 129 height 17
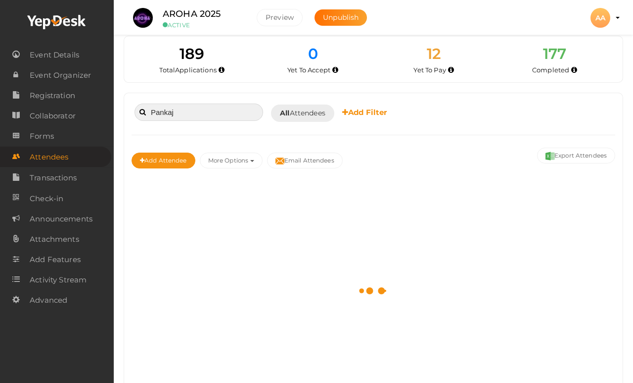
click at [202, 110] on input "Pankaj" at bounding box center [199, 111] width 129 height 17
type input "P"
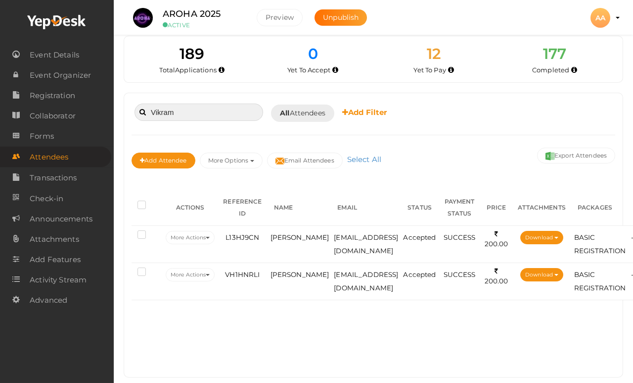
type input "Vikram"
click at [278, 278] on span "[PERSON_NAME]" at bounding box center [300, 274] width 59 height 8
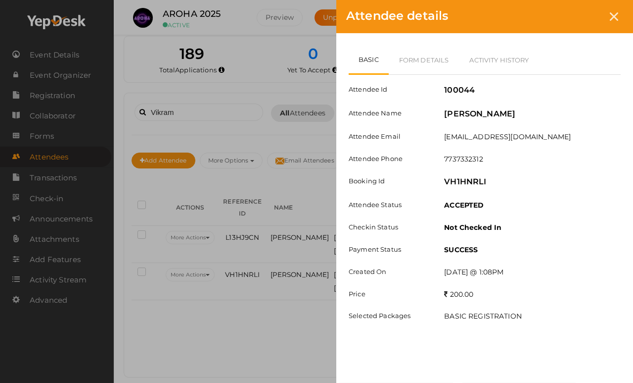
scroll to position [9, 0]
